Goal: Task Accomplishment & Management: Manage account settings

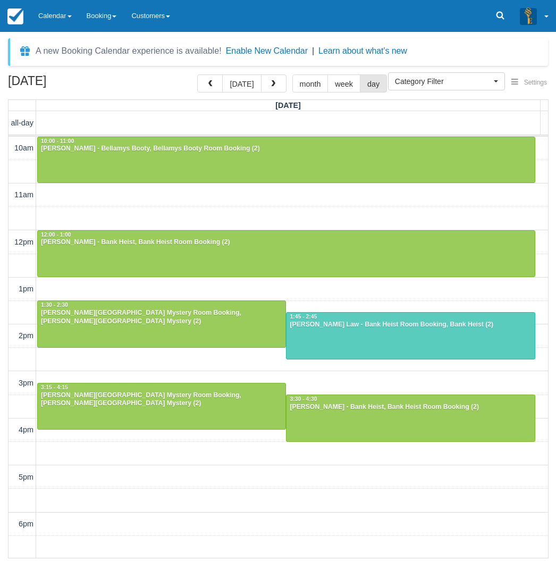
select select
click at [64, 17] on link "Calendar" at bounding box center [55, 16] width 48 height 32
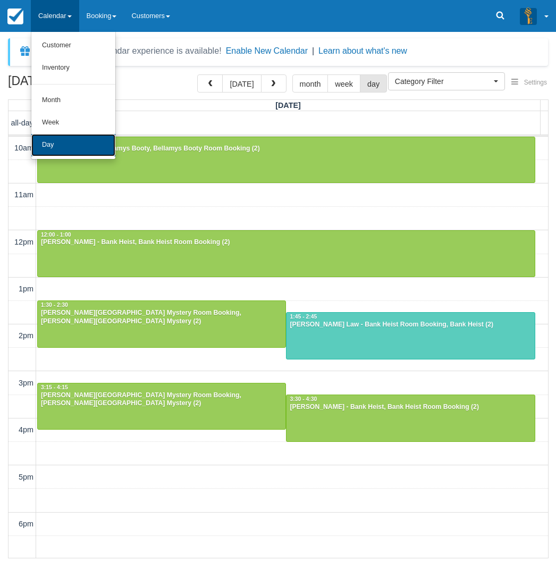
click at [63, 146] on link "Day" at bounding box center [73, 145] width 84 height 22
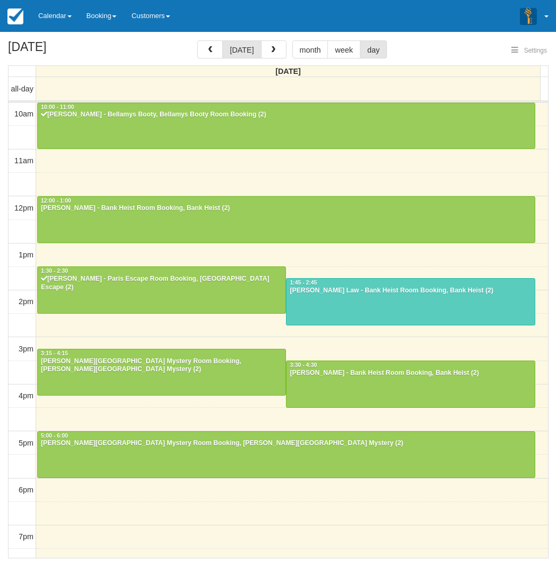
select select
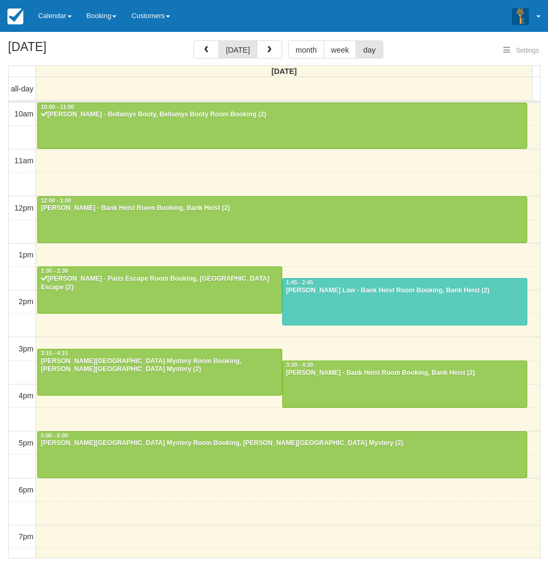
scroll to position [95, 0]
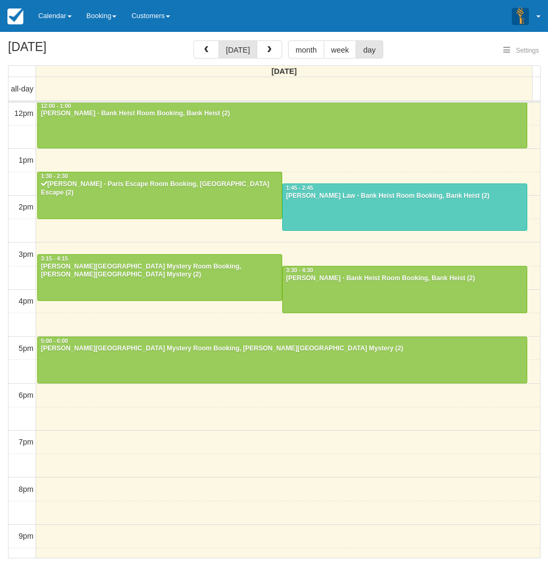
select select
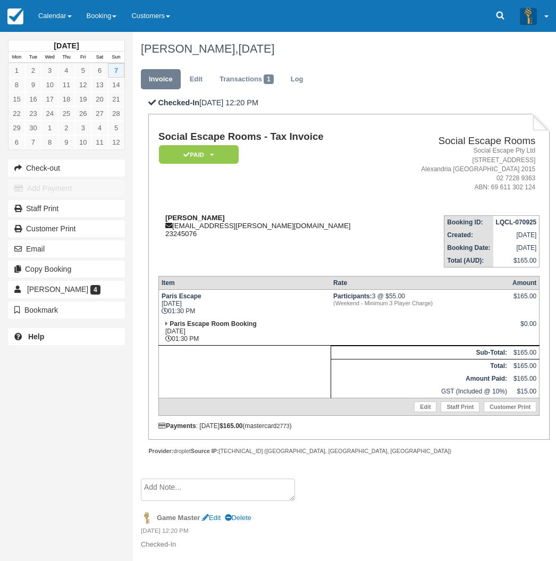
click at [185, 219] on strong "Christopher Beckett" at bounding box center [195, 218] width 60 height 8
drag, startPoint x: 185, startPoint y: 219, endPoint x: 210, endPoint y: 221, distance: 25.6
click at [210, 221] on strong "Christopher Beckett" at bounding box center [195, 218] width 60 height 8
copy strong "Christopher Beckett"
click at [54, 14] on link "Calendar" at bounding box center [55, 16] width 48 height 32
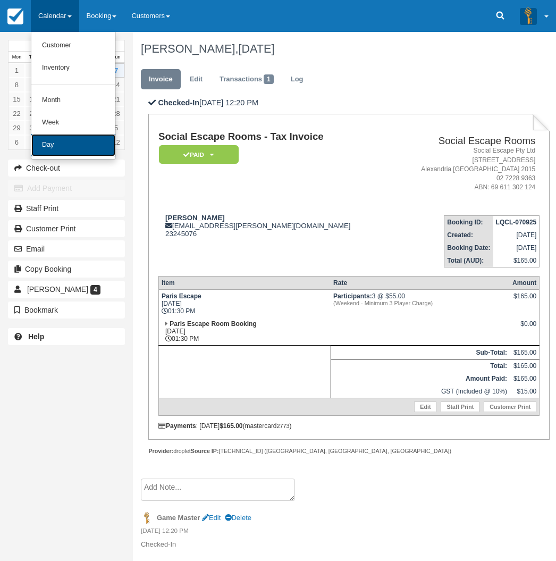
click at [49, 143] on link "Day" at bounding box center [73, 145] width 84 height 22
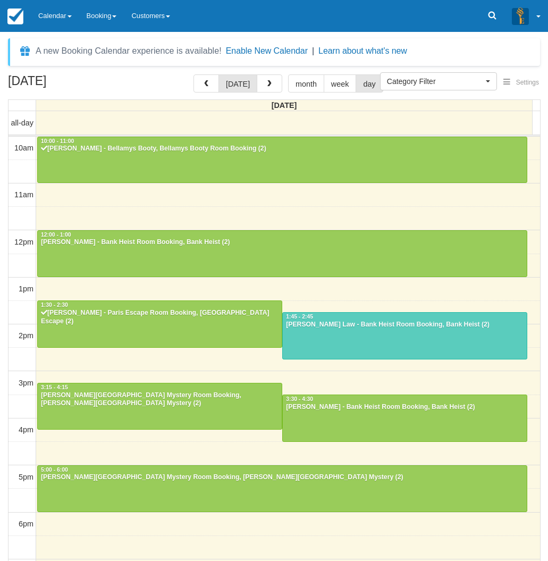
select select
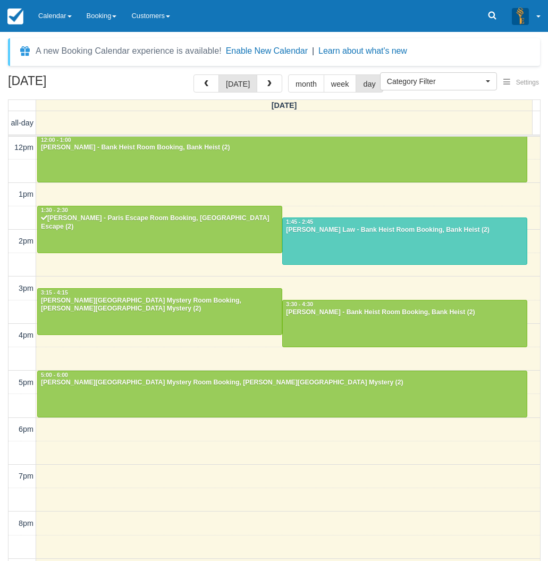
click at [4, 306] on div "[DATE] [DATE] month week day [DATE] all-day 10am 11am 12pm 1pm 2pm 3pm 4pm 5pm …" at bounding box center [274, 333] width 548 height 518
click at [53, 15] on link "Calendar" at bounding box center [55, 16] width 48 height 32
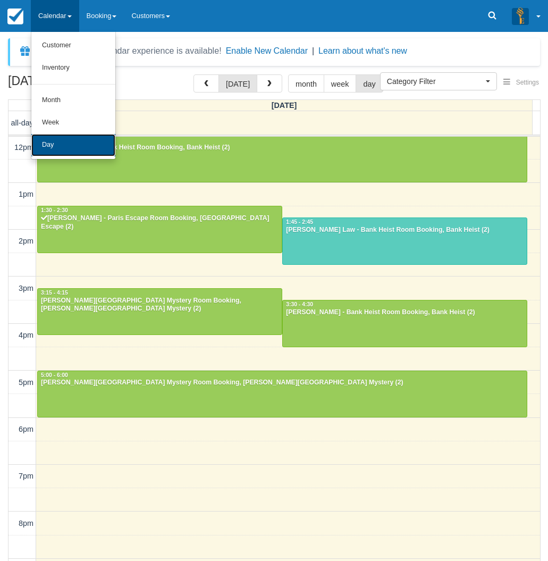
click at [69, 142] on link "Day" at bounding box center [73, 145] width 84 height 22
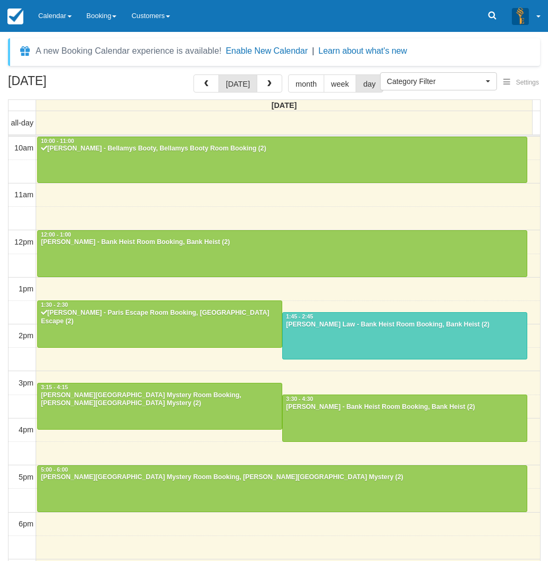
select select
click at [3, 391] on div "September 7, 2025 today month week day Sunday all-day 10am 11am 12pm 1pm 2pm 3p…" at bounding box center [274, 333] width 548 height 518
select select
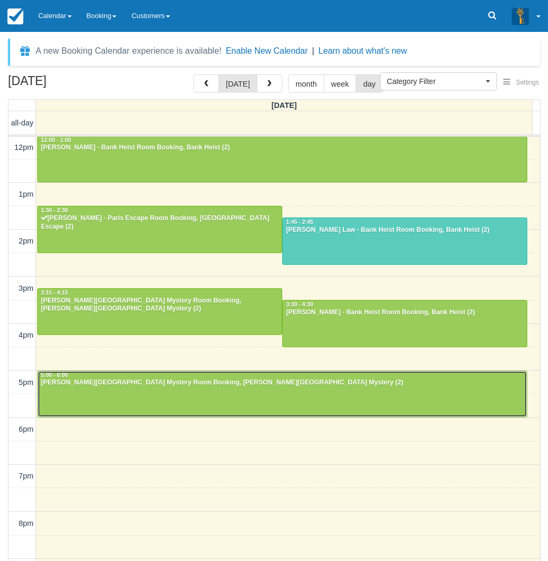
click at [106, 398] on div at bounding box center [282, 394] width 489 height 46
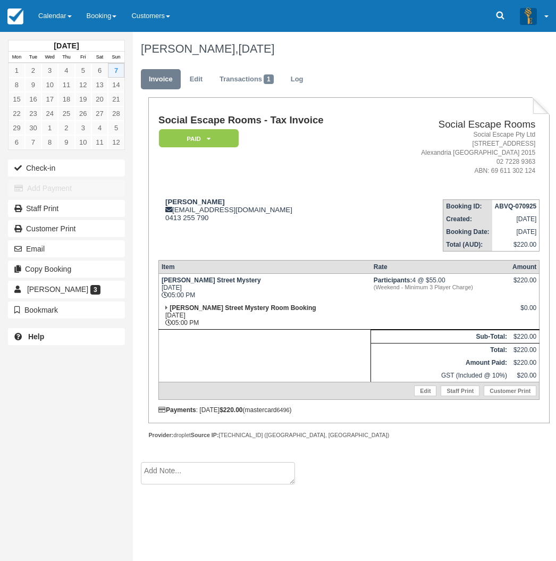
click at [9, 360] on div "[DATE] Mon Tue Wed Thu Fri Sat Sun 1 2 3 4 5 6 7 8 9 10 11 12 13 14 15 16 17 18…" at bounding box center [66, 280] width 133 height 561
click at [52, 11] on link "Calendar" at bounding box center [55, 16] width 48 height 32
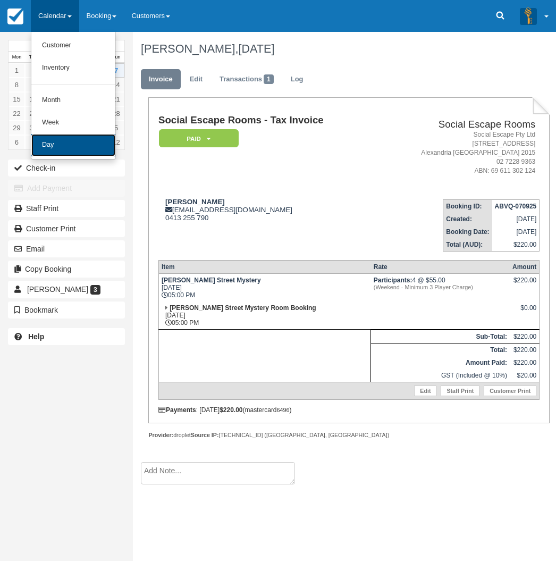
click at [67, 137] on link "Day" at bounding box center [73, 145] width 84 height 22
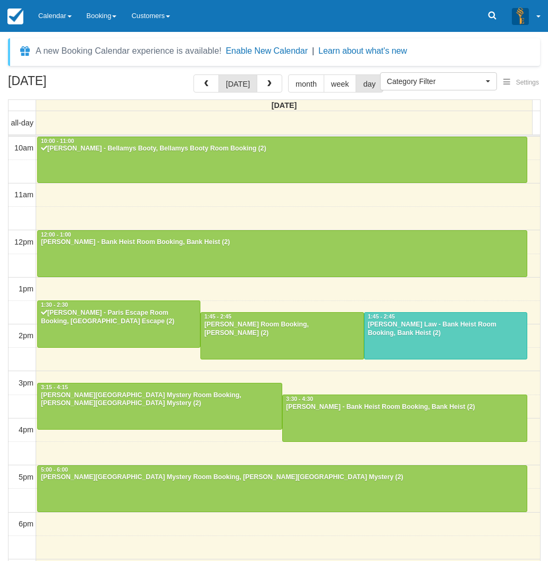
select select
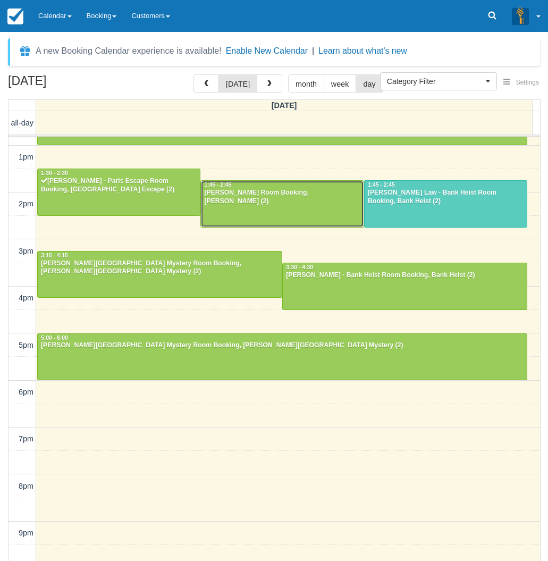
click at [323, 207] on div at bounding box center [282, 204] width 162 height 46
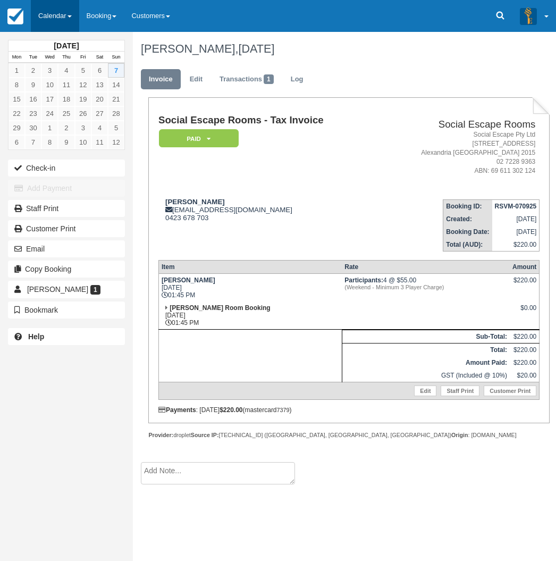
click at [61, 18] on link "Calendar" at bounding box center [55, 16] width 48 height 32
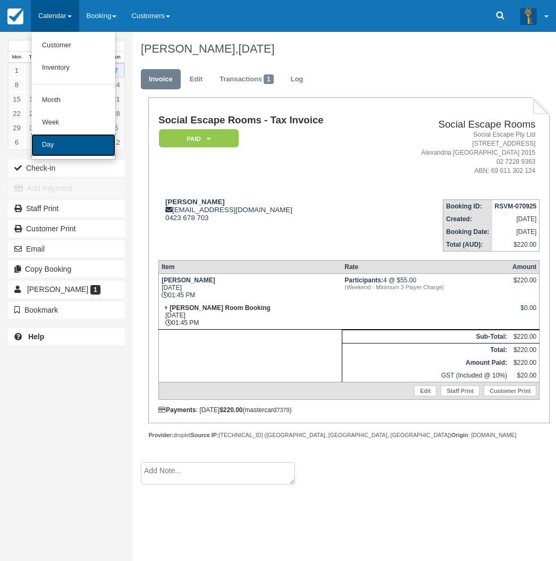
click at [71, 145] on link "Day" at bounding box center [73, 145] width 84 height 22
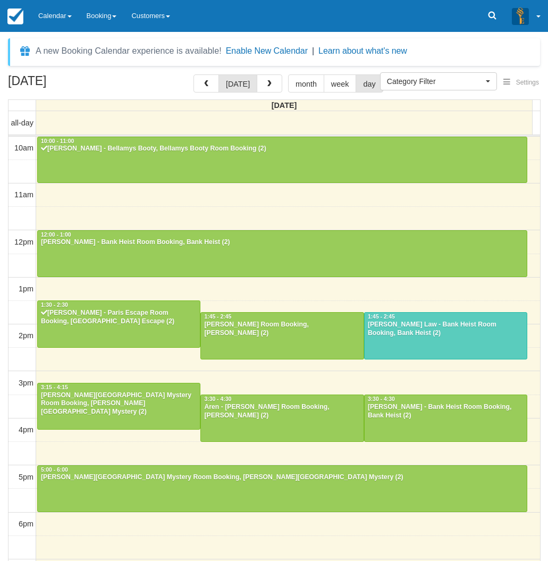
select select
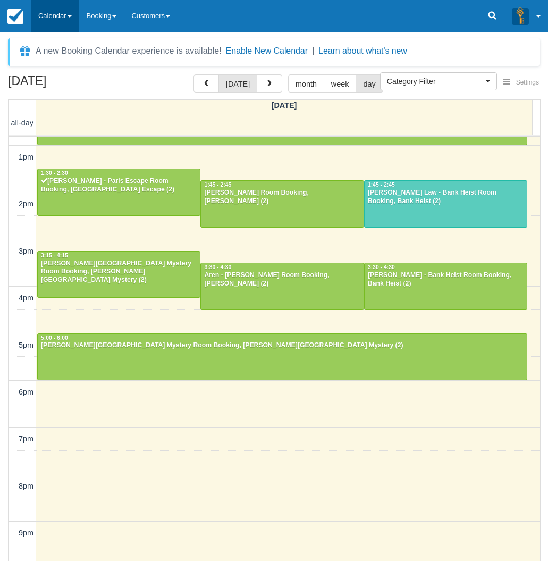
click at [56, 14] on link "Calendar" at bounding box center [55, 16] width 48 height 32
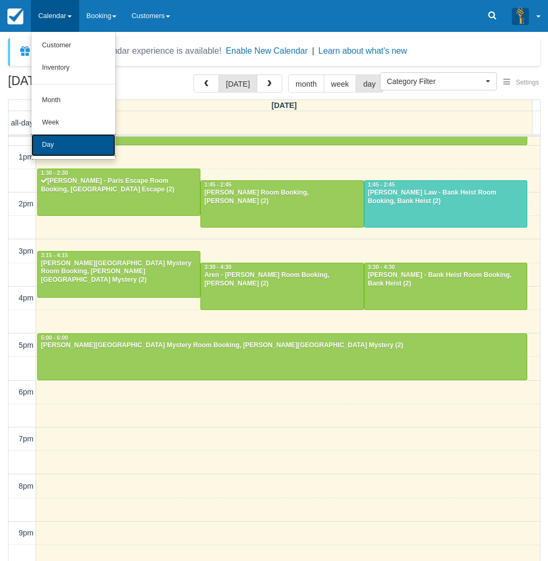
click at [63, 145] on link "Day" at bounding box center [73, 145] width 84 height 22
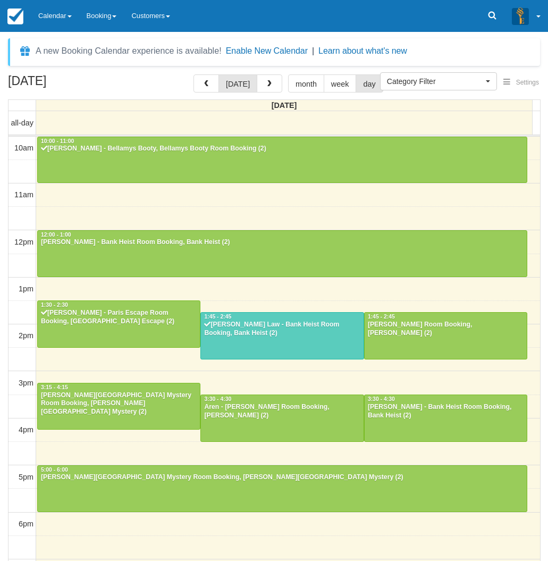
select select
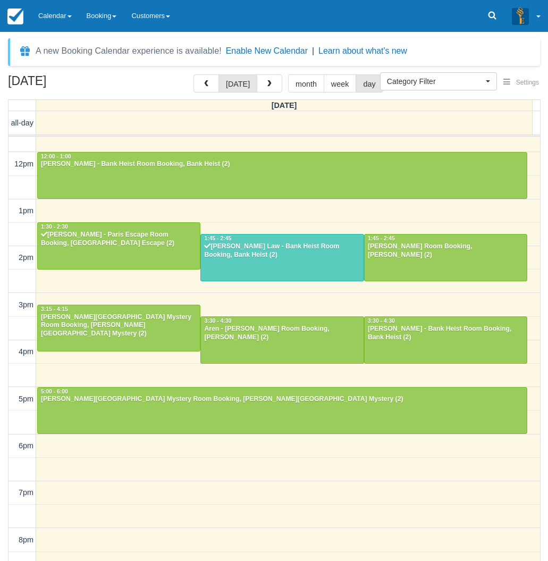
scroll to position [25, 0]
